Goal: Task Accomplishment & Management: Use online tool/utility

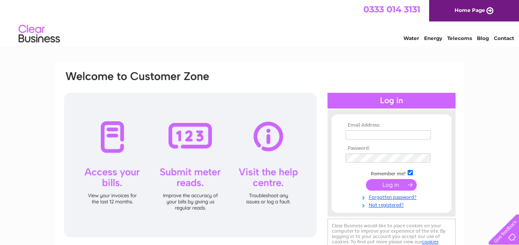
type input "[EMAIL_ADDRESS][DOMAIN_NAME]"
click at [386, 189] on input "submit" at bounding box center [391, 185] width 51 height 12
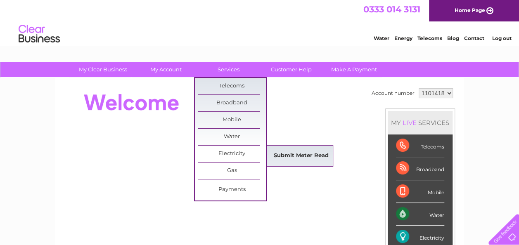
click at [299, 159] on link "Submit Meter Read" at bounding box center [301, 156] width 68 height 17
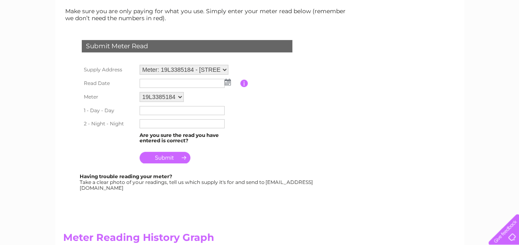
scroll to position [113, 0]
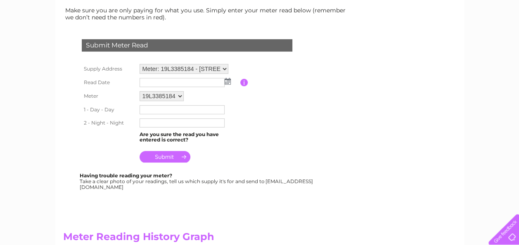
click at [225, 68] on select "Meter: 19L3385184 - 252 High Street, Chatham, Kent, ME4 4AN Meter: E17UP10751 -…" at bounding box center [184, 69] width 89 height 10
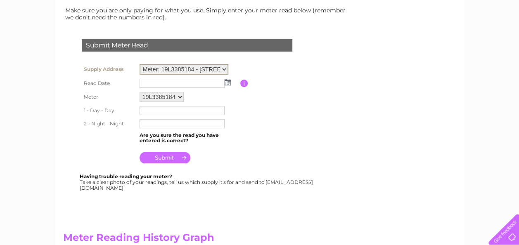
select select "134637"
click at [140, 64] on select "Meter: 19L3385184 - 252 High Street, Chatham, Kent, ME4 4AN Meter: E17UP10751 -…" at bounding box center [184, 69] width 89 height 11
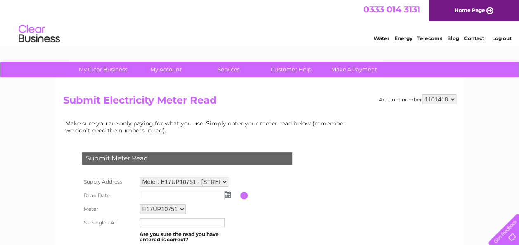
click at [230, 196] on td at bounding box center [188, 195] width 103 height 13
click at [227, 193] on img at bounding box center [228, 194] width 6 height 7
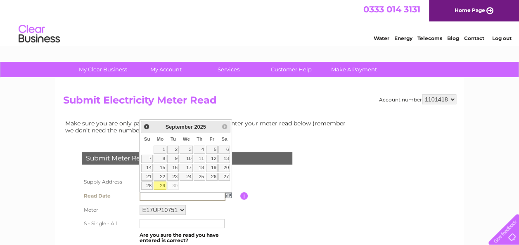
click at [162, 183] on link "29" at bounding box center [160, 186] width 13 height 8
type input "2025/09/29"
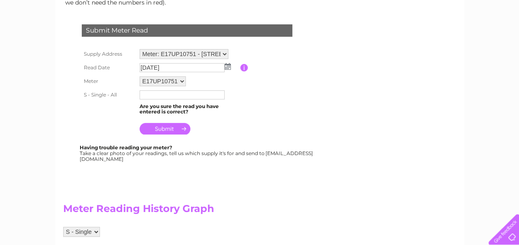
scroll to position [135, 0]
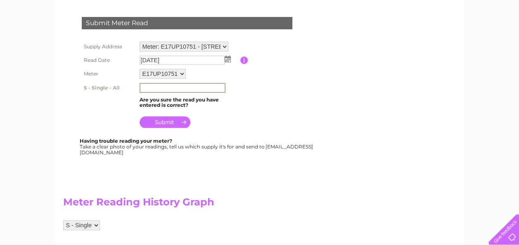
click at [153, 88] on input "text" at bounding box center [183, 88] width 86 height 10
type input "67906"
click at [169, 124] on input "submit" at bounding box center [165, 122] width 51 height 12
